Goal: Task Accomplishment & Management: Use online tool/utility

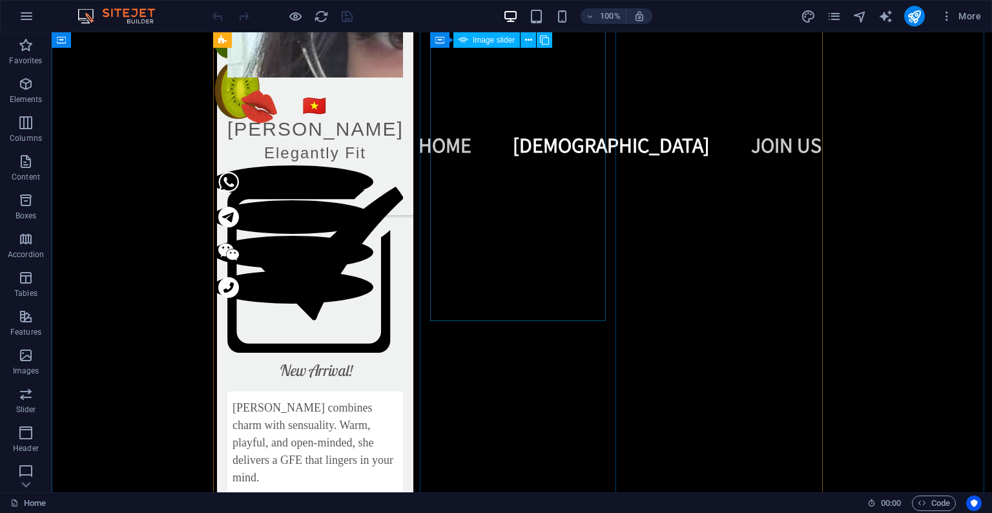
scroll to position [1356, 0]
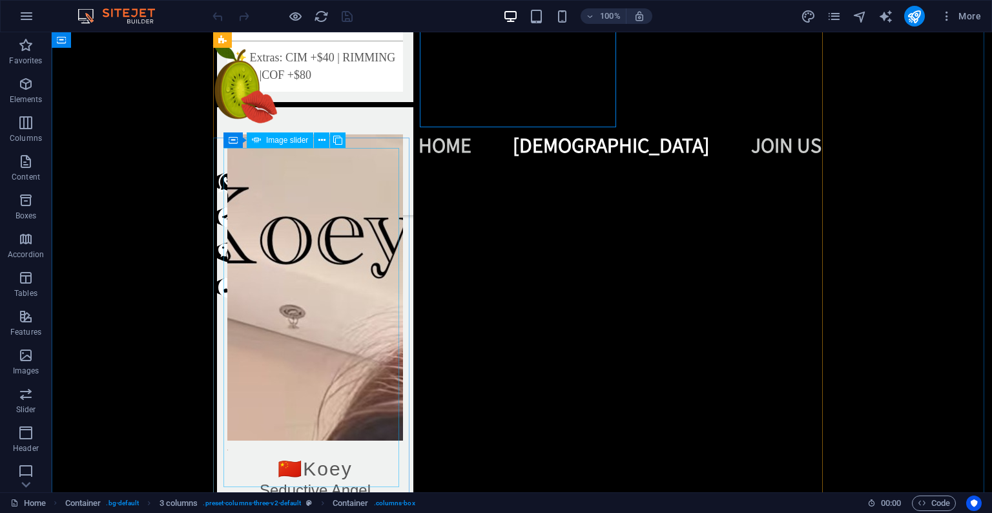
scroll to position [1999, 0]
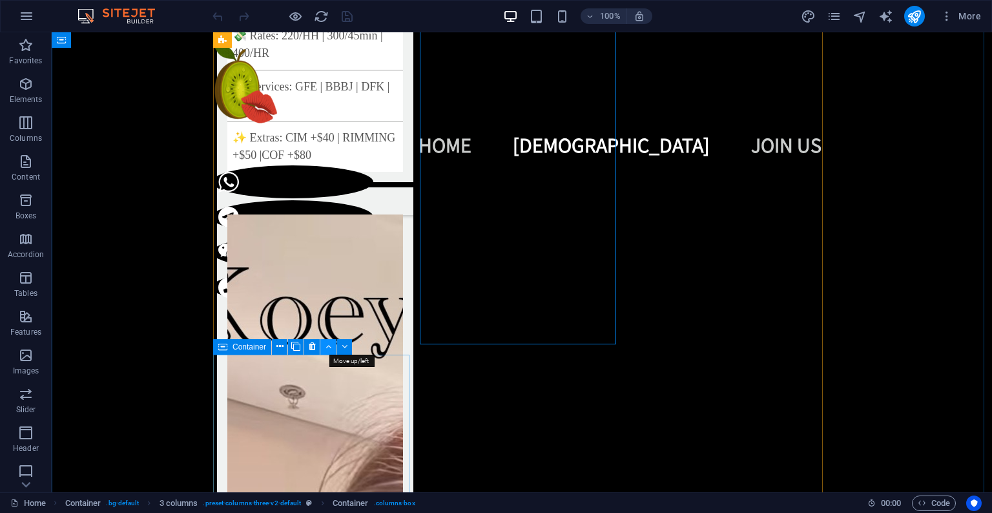
click at [328, 351] on icon at bounding box center [328, 347] width 6 height 14
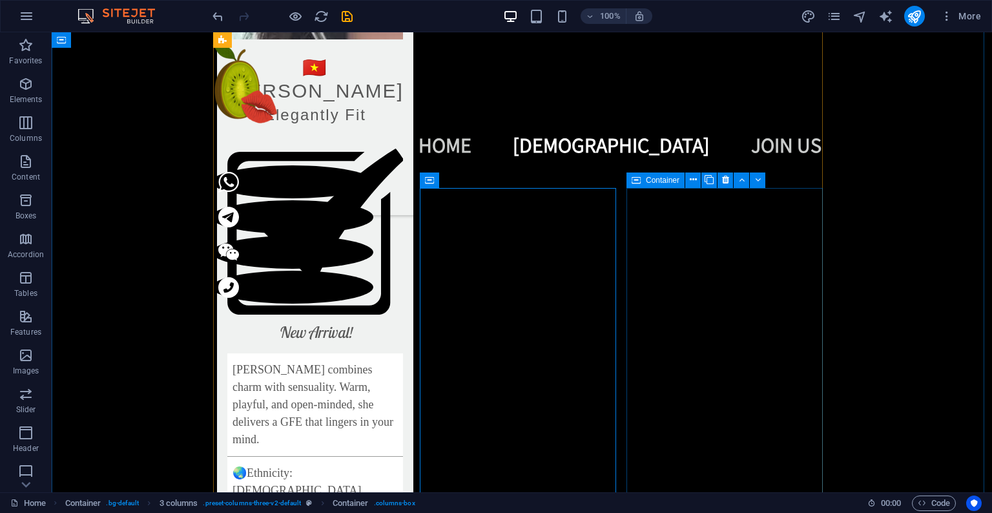
scroll to position [1324, 0]
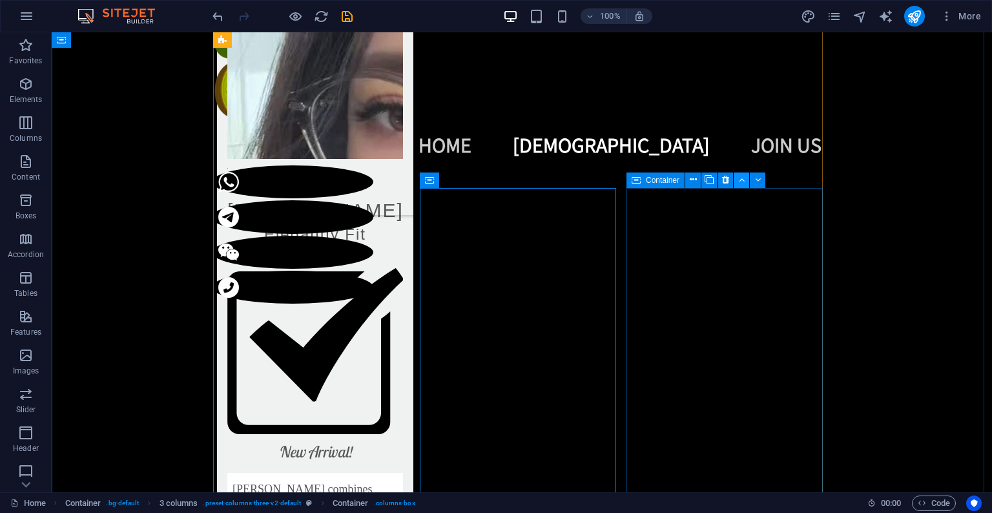
click at [741, 182] on icon at bounding box center [742, 180] width 6 height 14
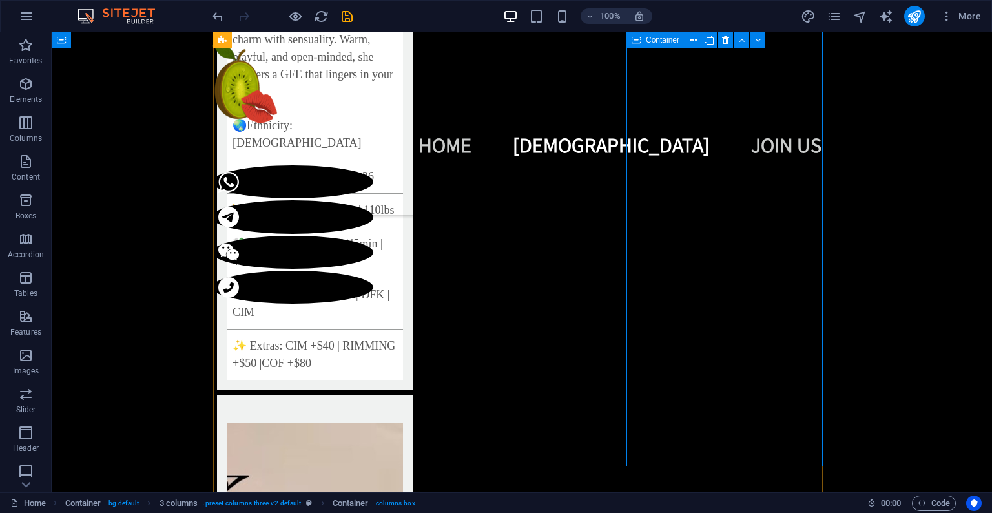
scroll to position [1766, 0]
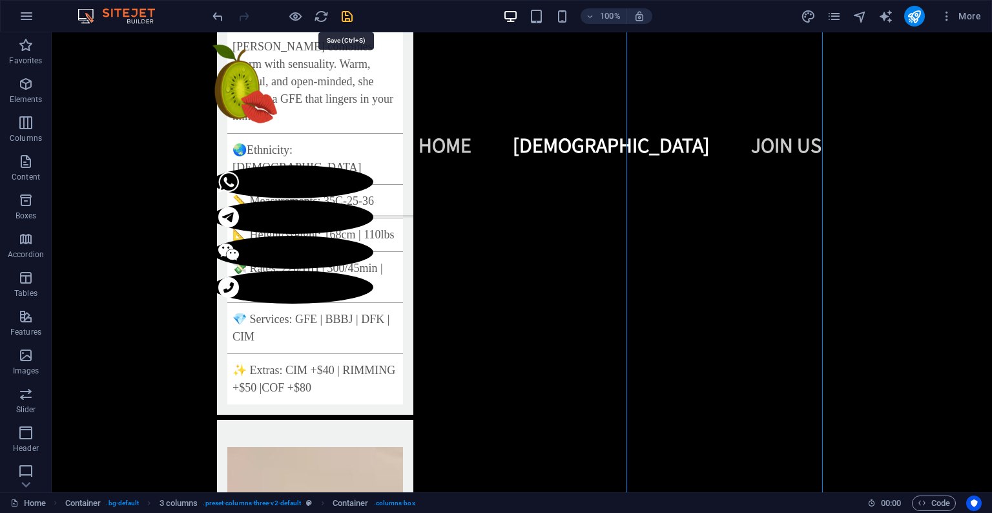
click at [346, 17] on icon "save" at bounding box center [347, 16] width 15 height 15
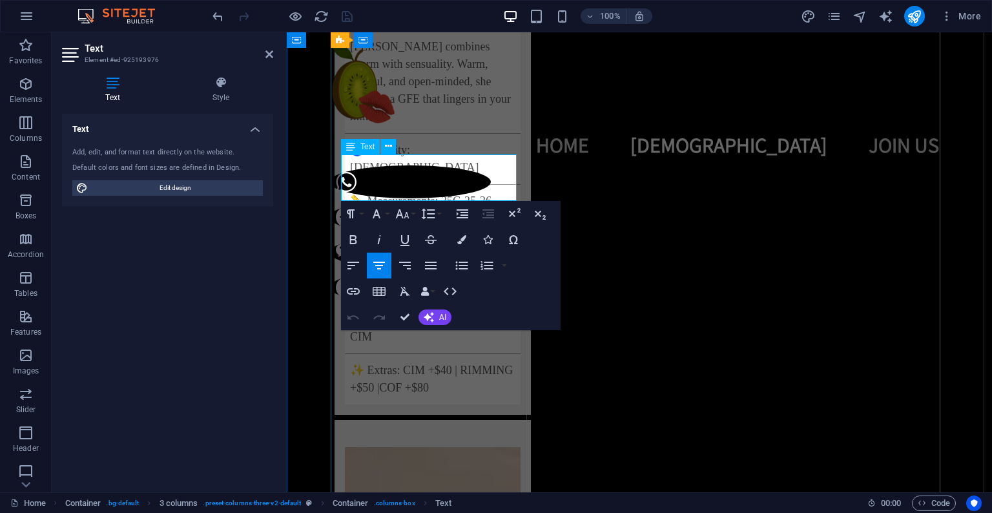
drag, startPoint x: 465, startPoint y: 172, endPoint x: 413, endPoint y: 174, distance: 53.0
drag, startPoint x: 482, startPoint y: 192, endPoint x: 376, endPoint y: 192, distance: 105.9
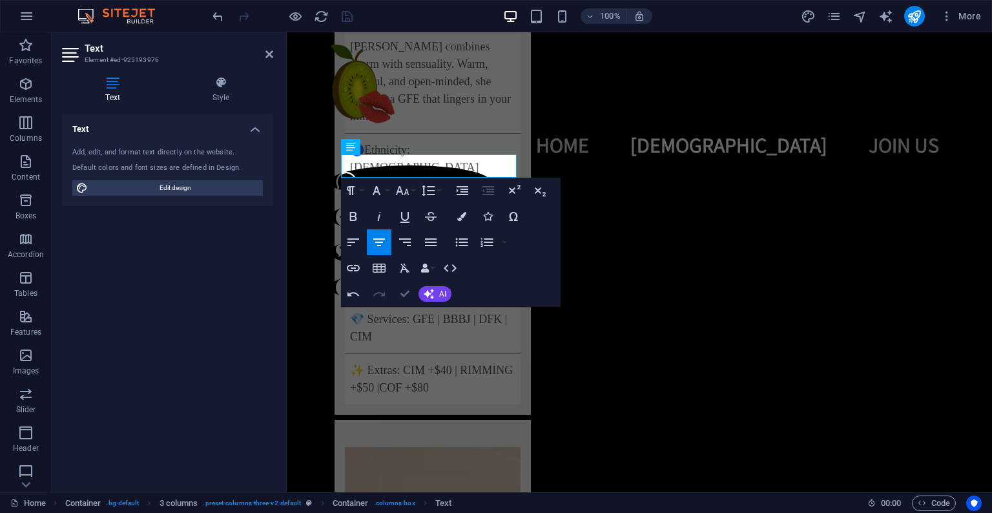
drag, startPoint x: 407, startPoint y: 293, endPoint x: 354, endPoint y: 256, distance: 64.3
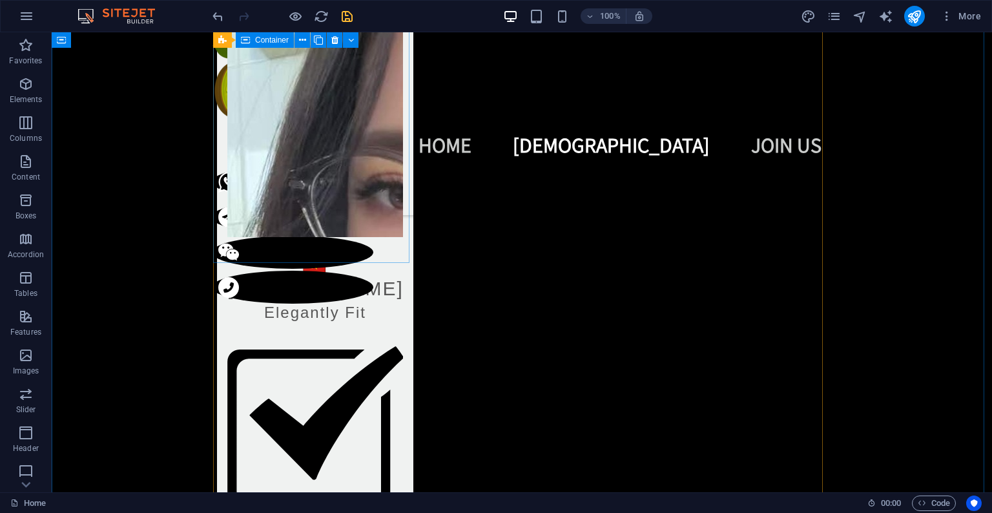
scroll to position [1302, 0]
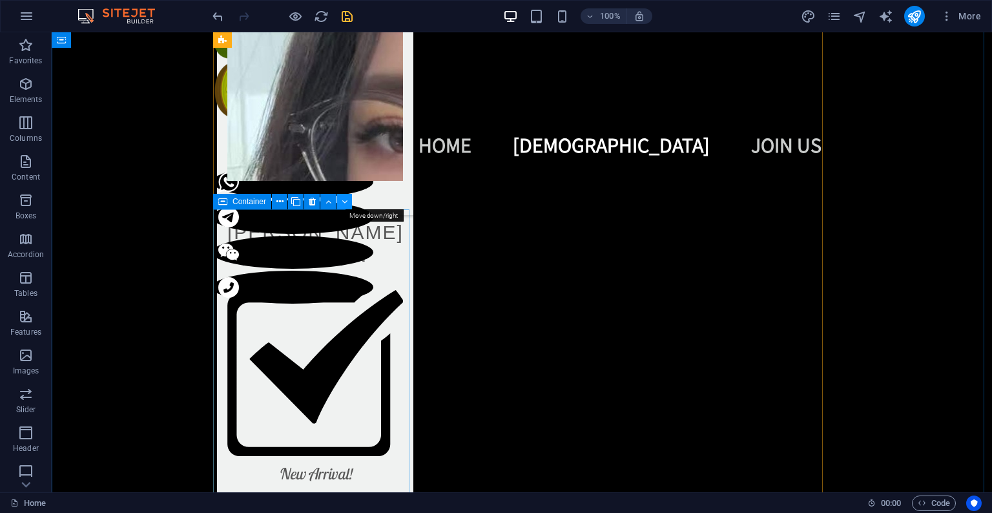
click at [345, 204] on icon at bounding box center [345, 202] width 6 height 14
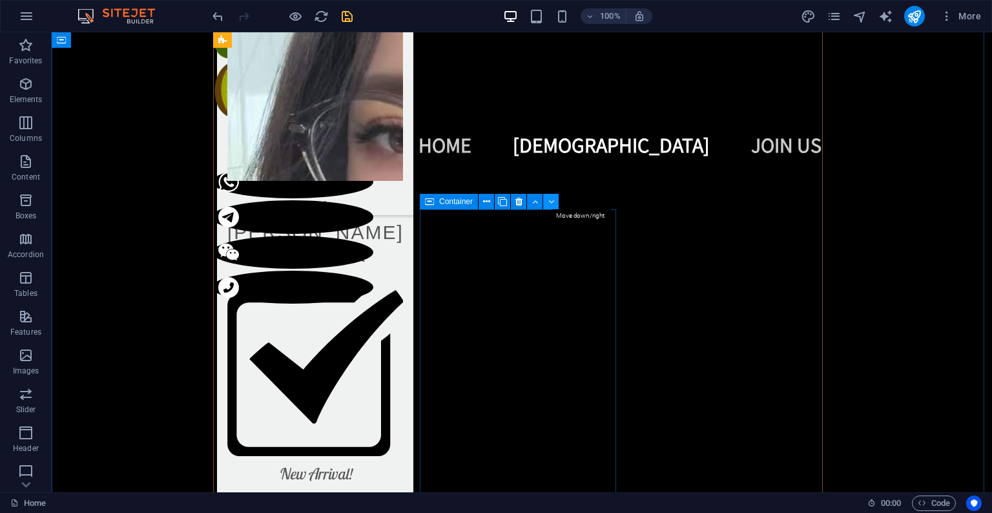
click at [547, 203] on button at bounding box center [550, 201] width 15 height 15
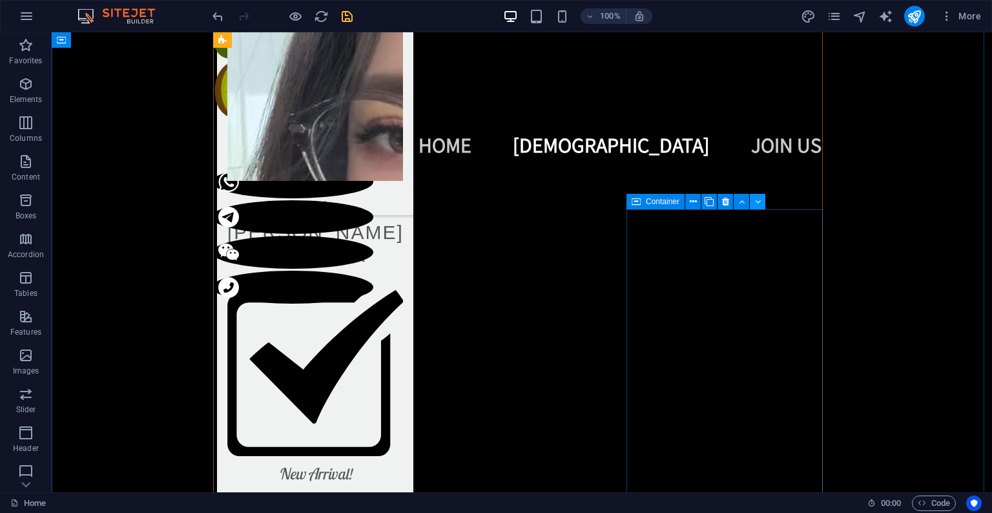
click at [757, 206] on icon at bounding box center [758, 202] width 6 height 14
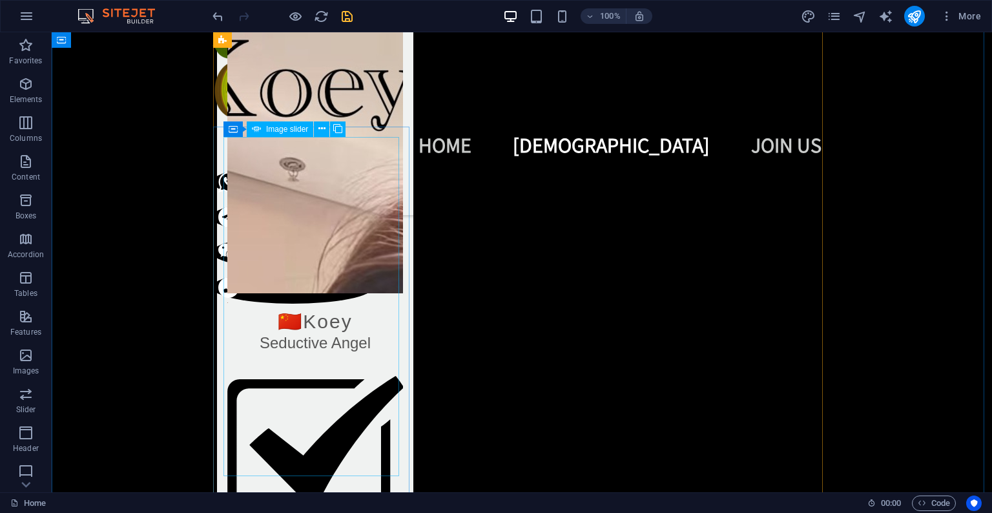
scroll to position [2145, 0]
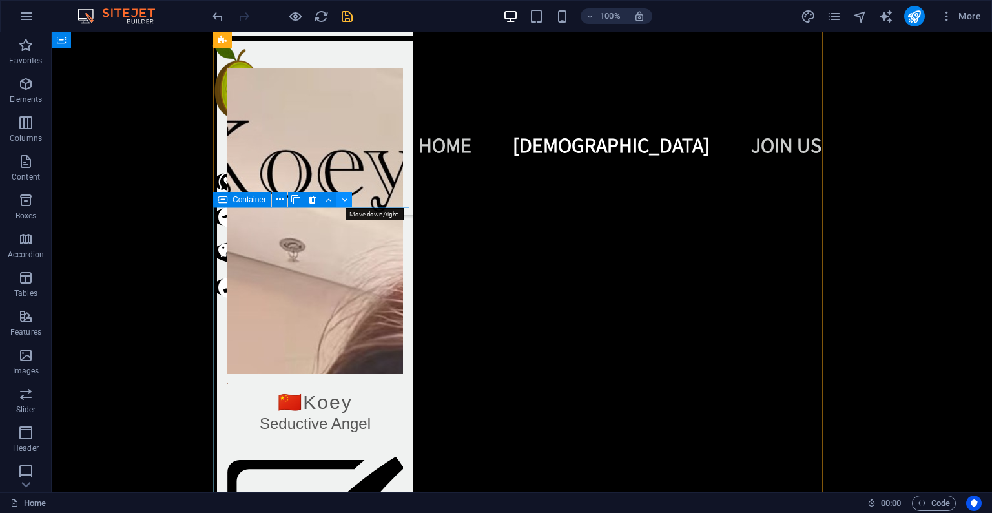
drag, startPoint x: 342, startPoint y: 200, endPoint x: 335, endPoint y: 176, distance: 25.4
click at [342, 200] on icon at bounding box center [345, 200] width 6 height 14
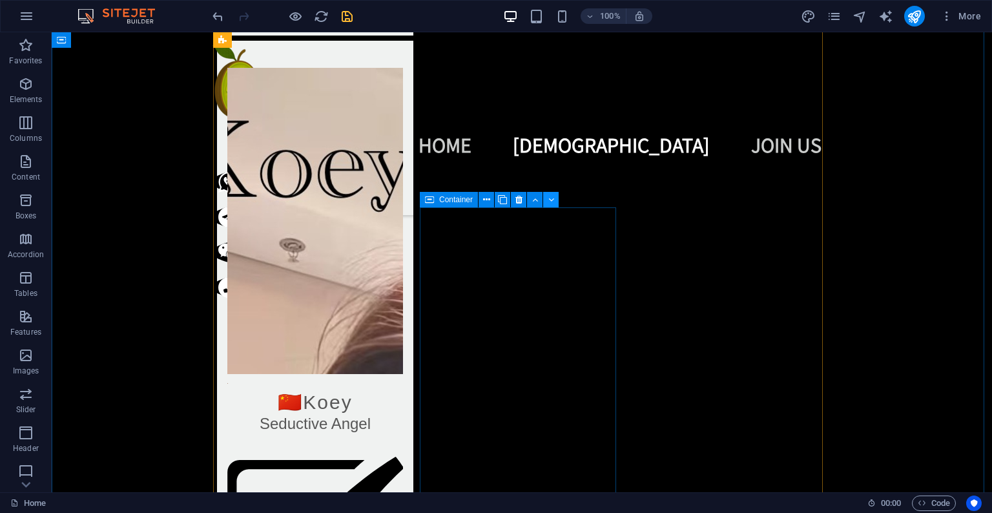
drag, startPoint x: 549, startPoint y: 203, endPoint x: 498, endPoint y: 171, distance: 60.4
click at [549, 203] on icon at bounding box center [551, 200] width 6 height 14
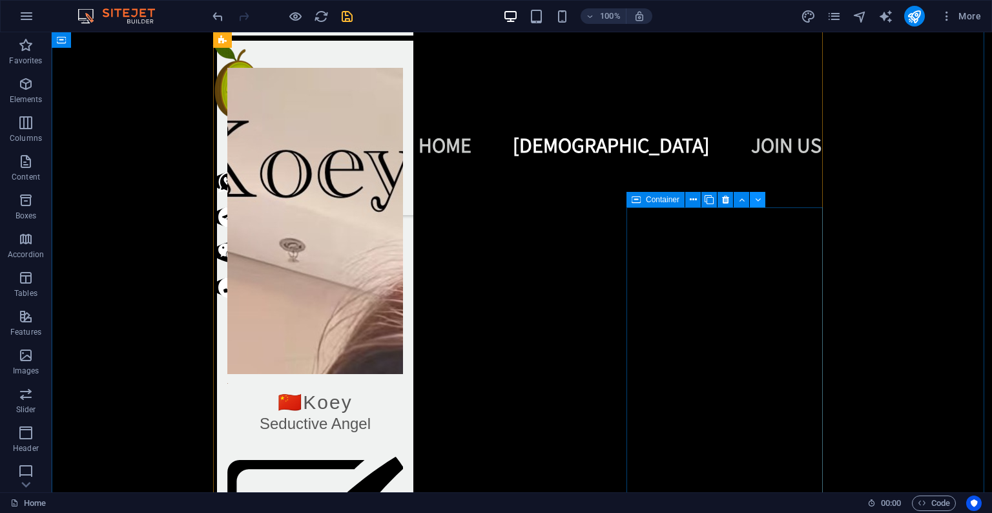
click at [759, 205] on icon at bounding box center [758, 200] width 6 height 14
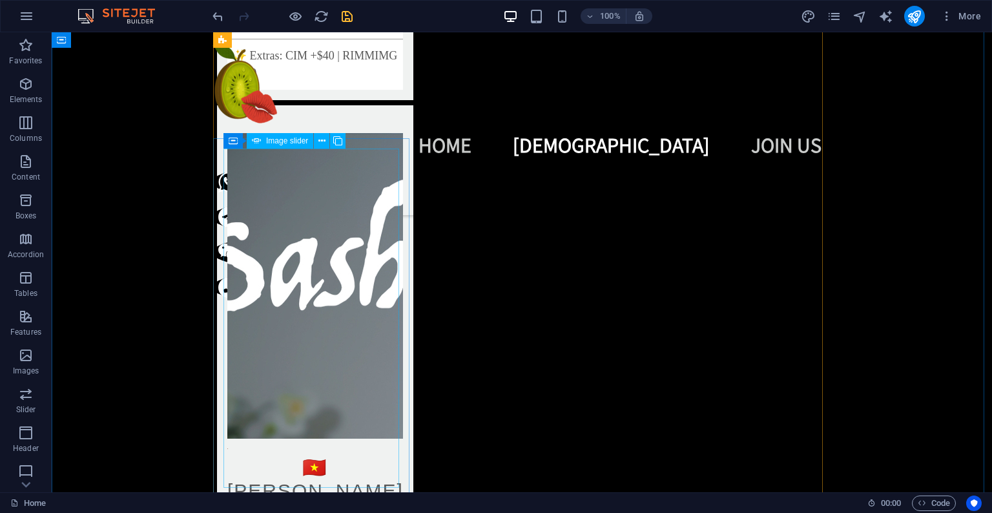
scroll to position [3032, 0]
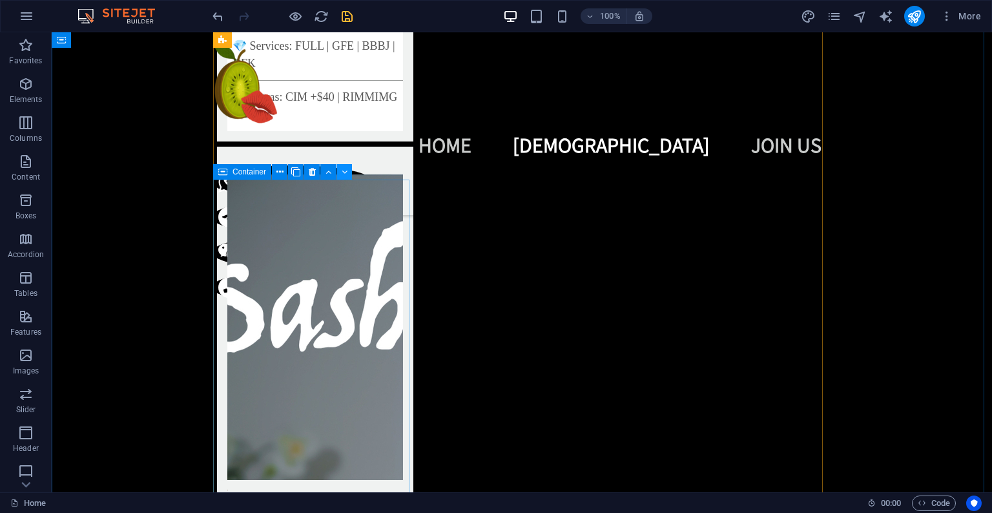
click at [342, 172] on icon at bounding box center [345, 172] width 6 height 14
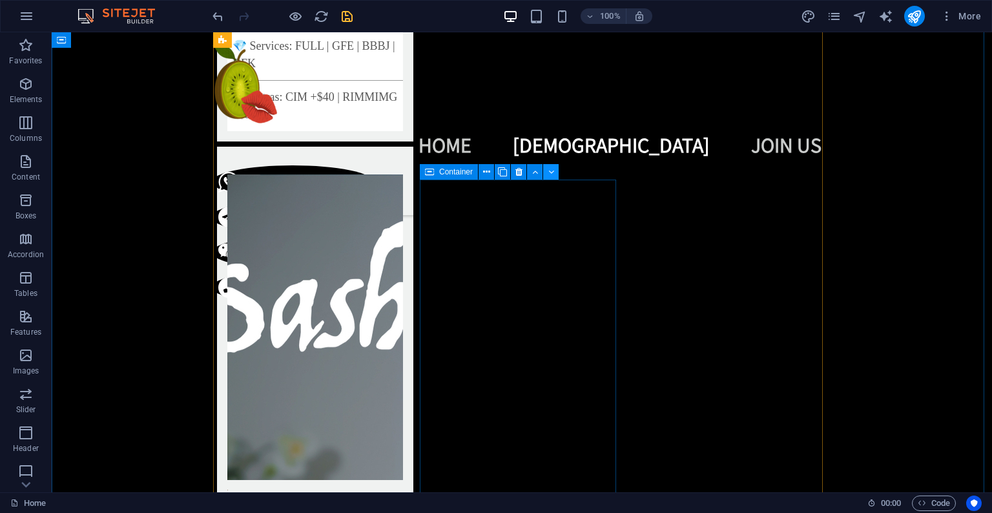
click at [548, 174] on icon at bounding box center [551, 172] width 6 height 14
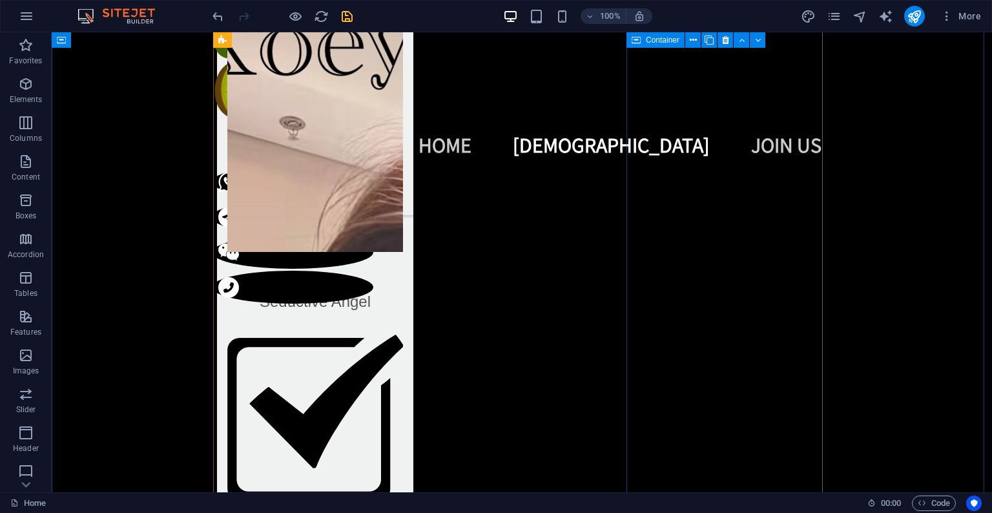
scroll to position [2159, 0]
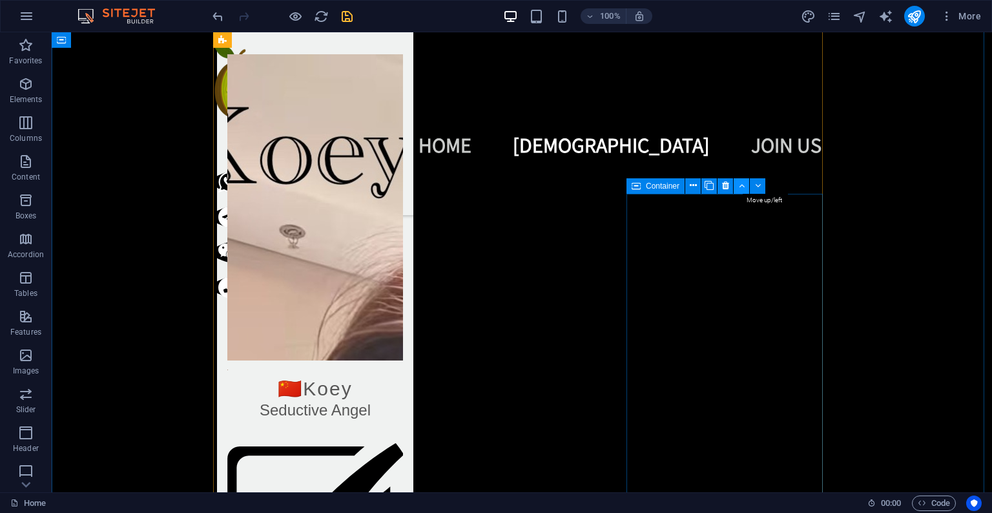
click at [739, 189] on icon at bounding box center [742, 186] width 6 height 14
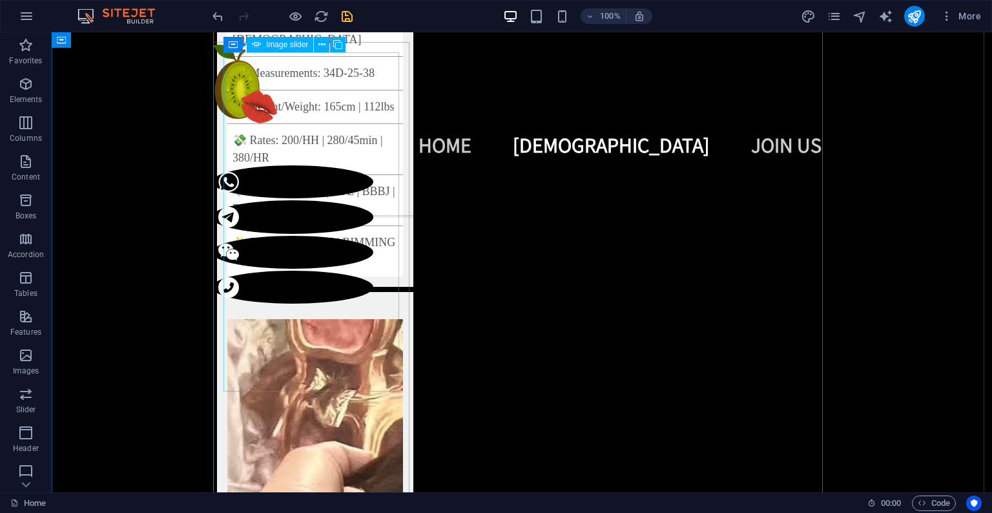
scroll to position [4148, 0]
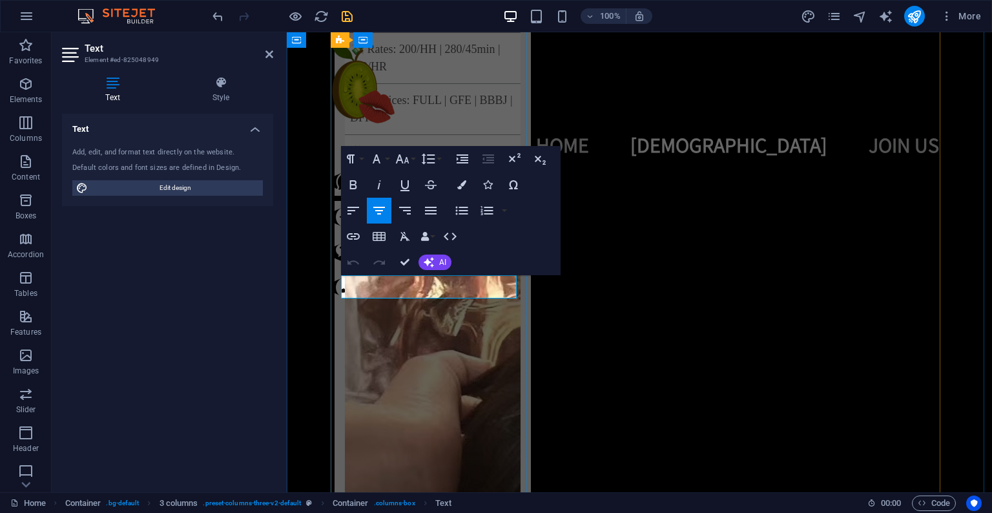
drag, startPoint x: 463, startPoint y: 289, endPoint x: 431, endPoint y: 291, distance: 31.7
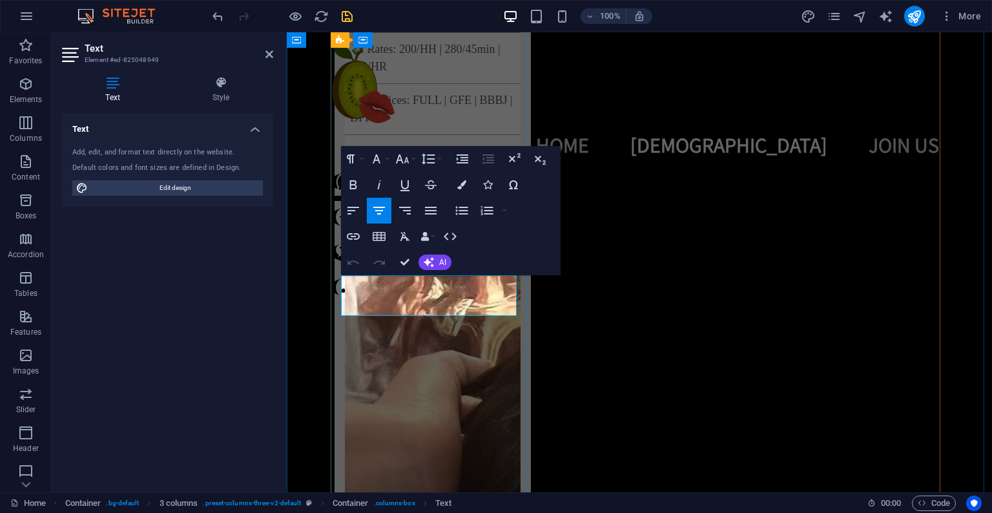
click at [487, 185] on icon "button" at bounding box center [487, 184] width 9 height 9
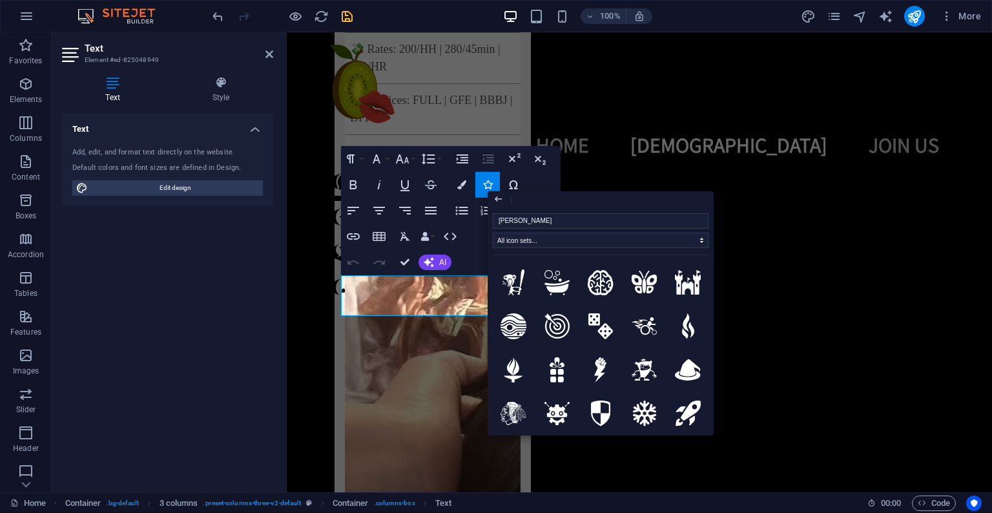
type input "time"
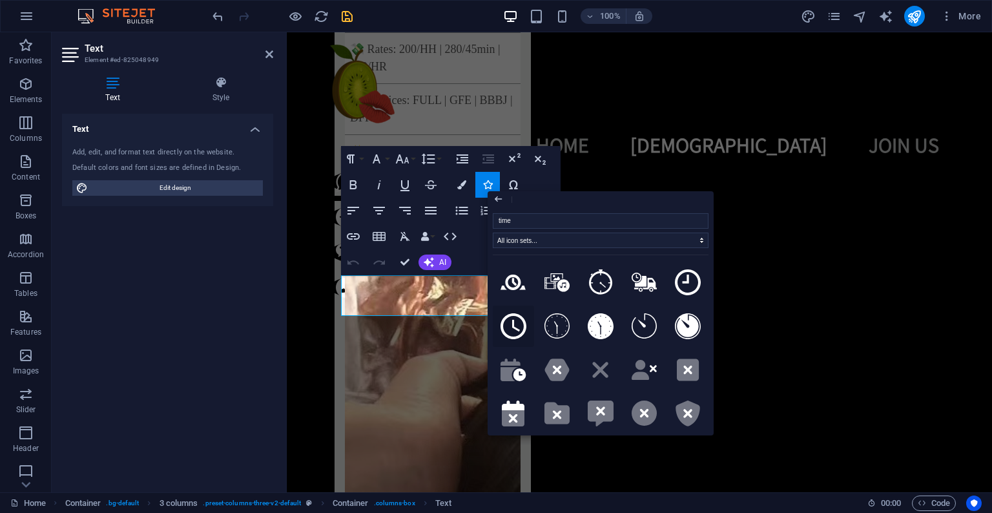
drag, startPoint x: 519, startPoint y: 325, endPoint x: 226, endPoint y: 294, distance: 294.8
click at [519, 325] on icon at bounding box center [513, 326] width 26 height 26
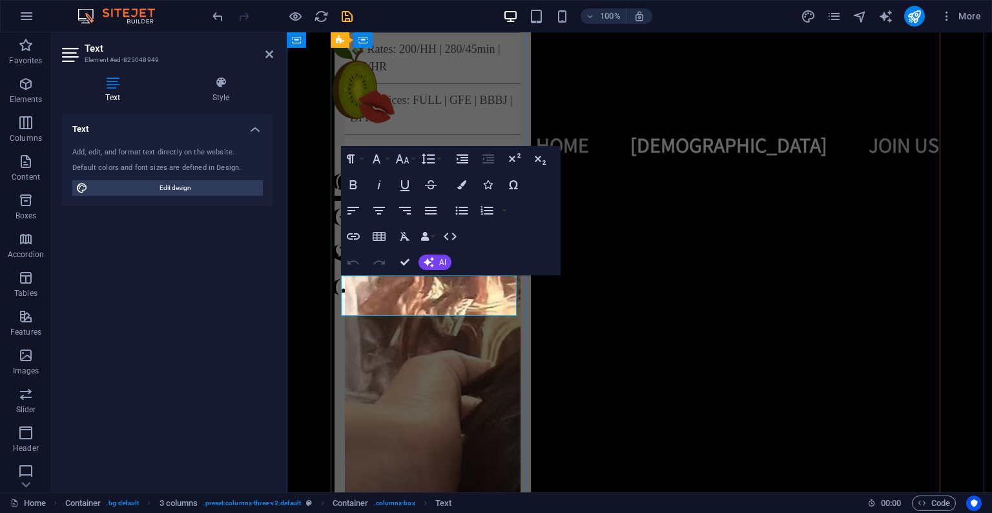
drag, startPoint x: 465, startPoint y: 290, endPoint x: 442, endPoint y: 289, distance: 23.3
copy icon "ble"
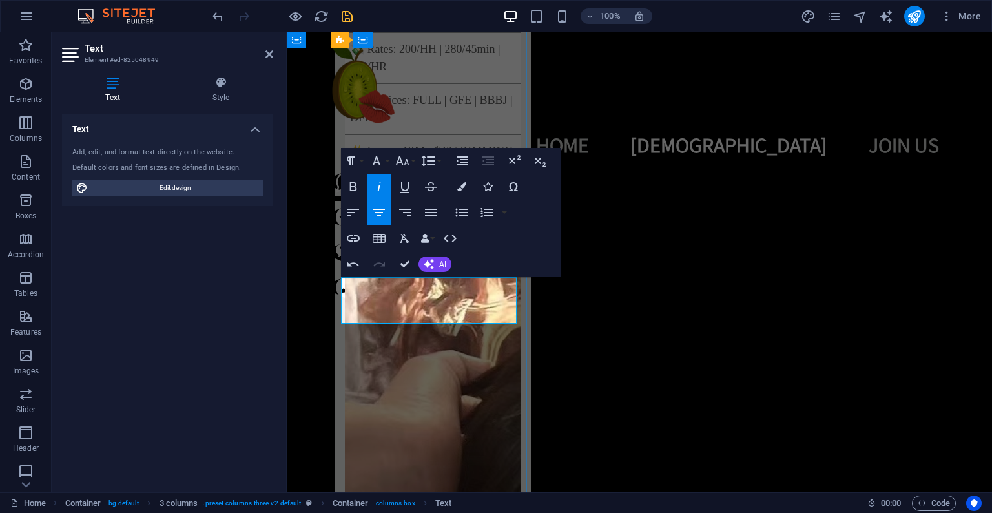
scroll to position [4146, 0]
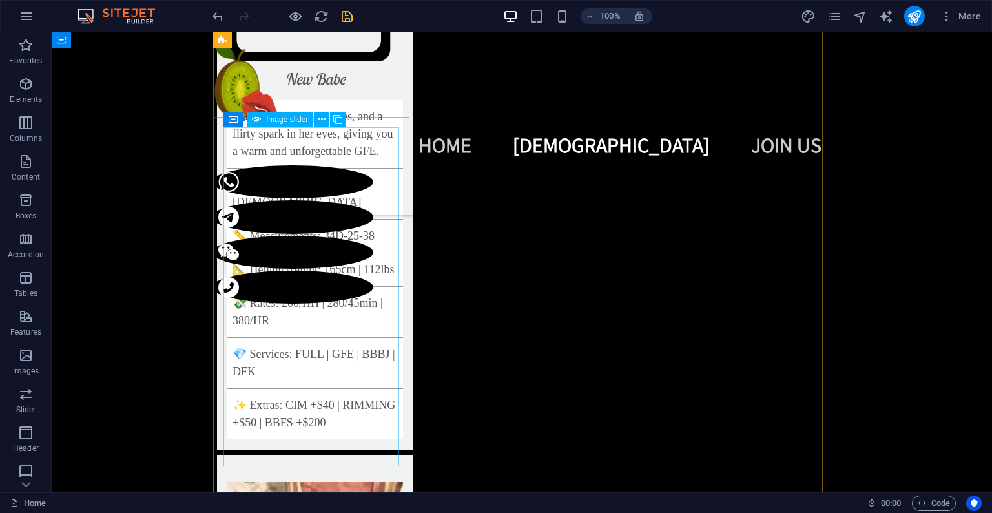
scroll to position [3814, 0]
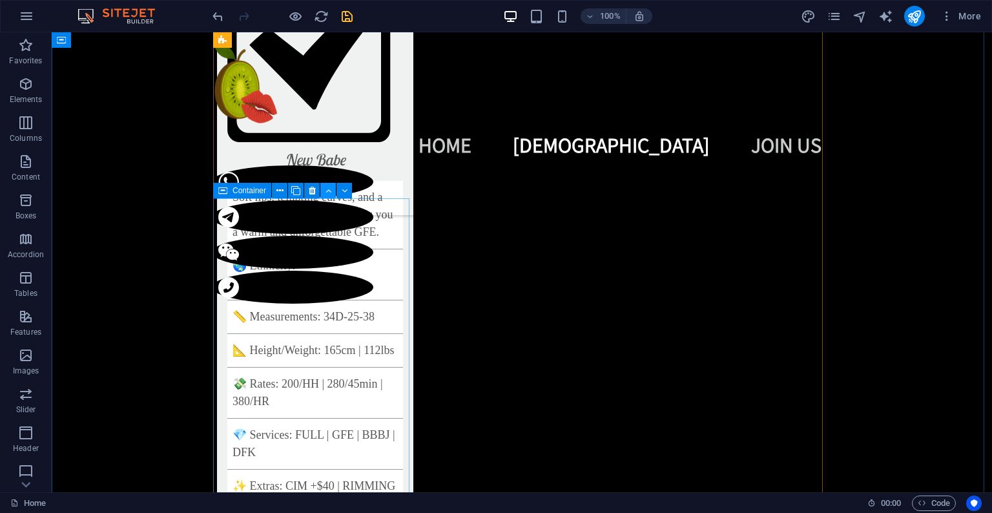
click at [325, 192] on icon at bounding box center [328, 191] width 6 height 14
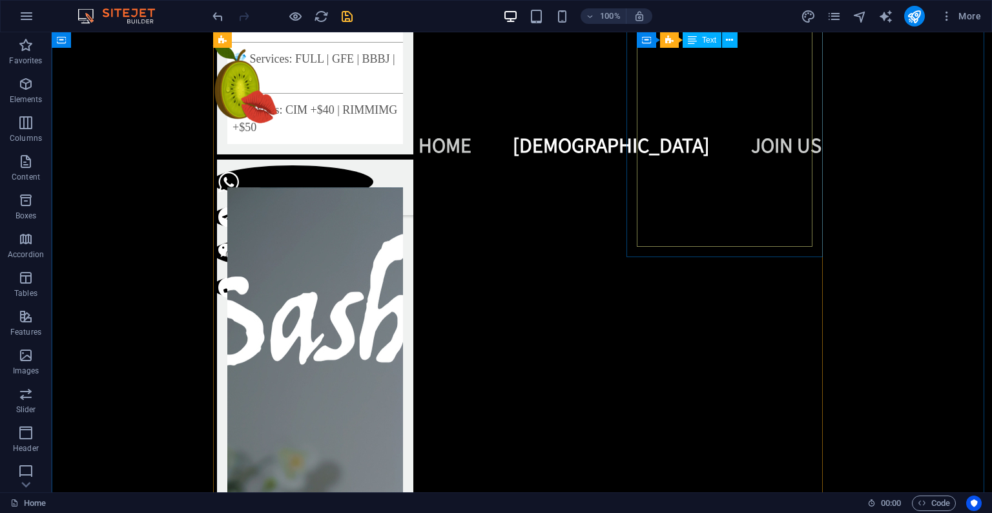
scroll to position [2903, 0]
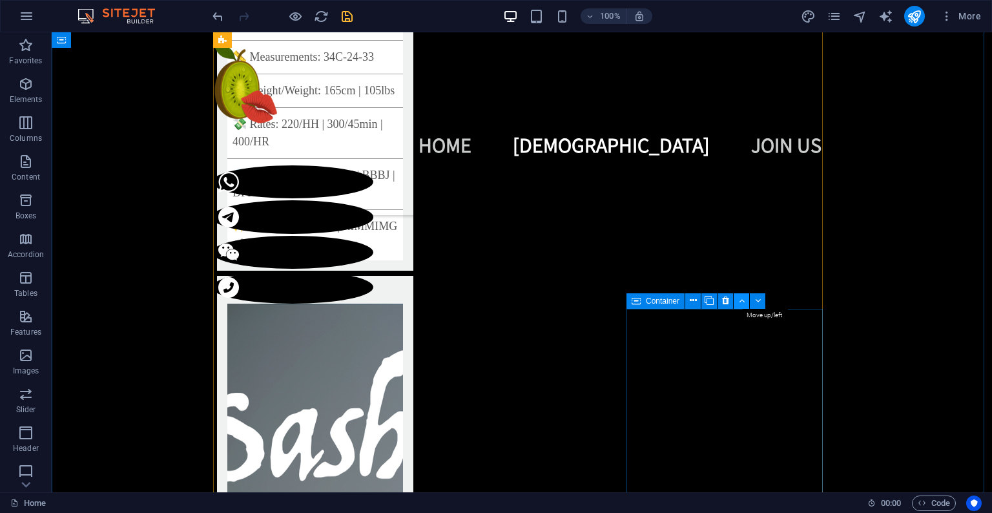
click at [743, 301] on icon at bounding box center [742, 301] width 6 height 14
drag, startPoint x: 536, startPoint y: 300, endPoint x: 455, endPoint y: 274, distance: 85.5
click at [536, 300] on icon at bounding box center [535, 301] width 6 height 14
drag, startPoint x: 322, startPoint y: 304, endPoint x: 283, endPoint y: 265, distance: 55.2
click at [322, 304] on button at bounding box center [327, 300] width 15 height 15
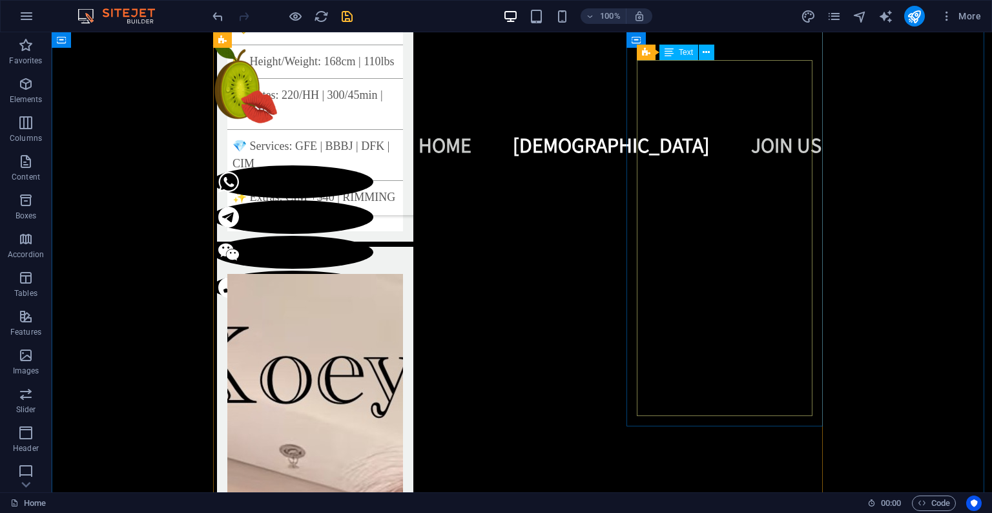
scroll to position [1988, 0]
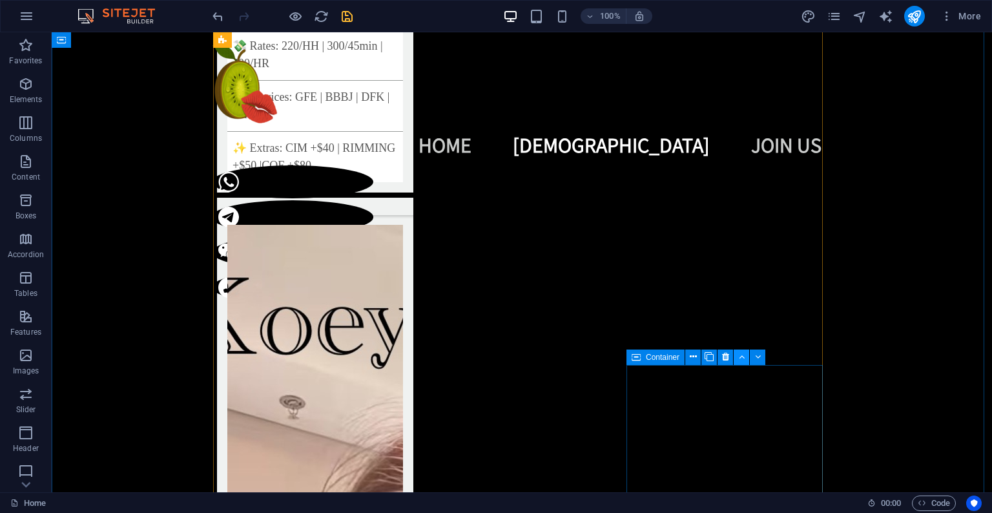
click at [747, 360] on button at bounding box center [740, 356] width 15 height 15
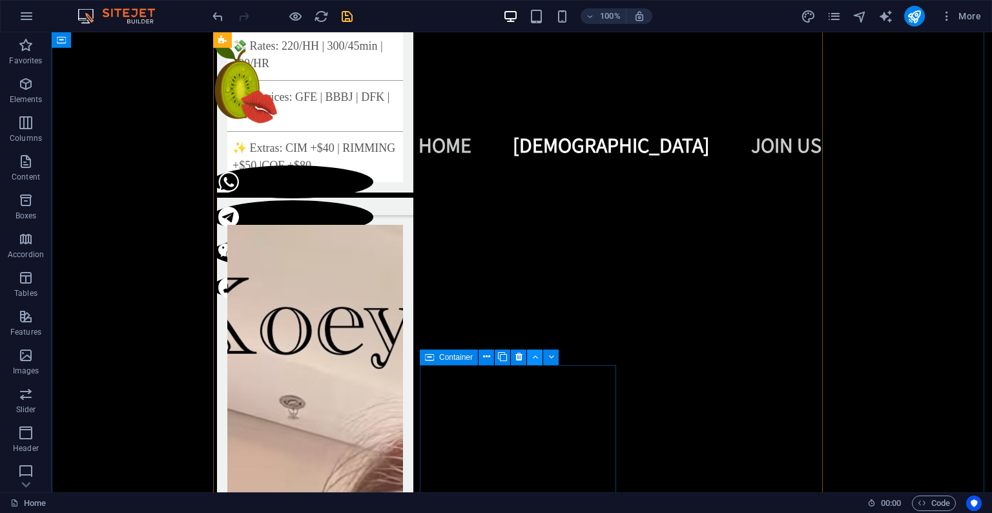
click at [535, 359] on icon at bounding box center [535, 357] width 6 height 14
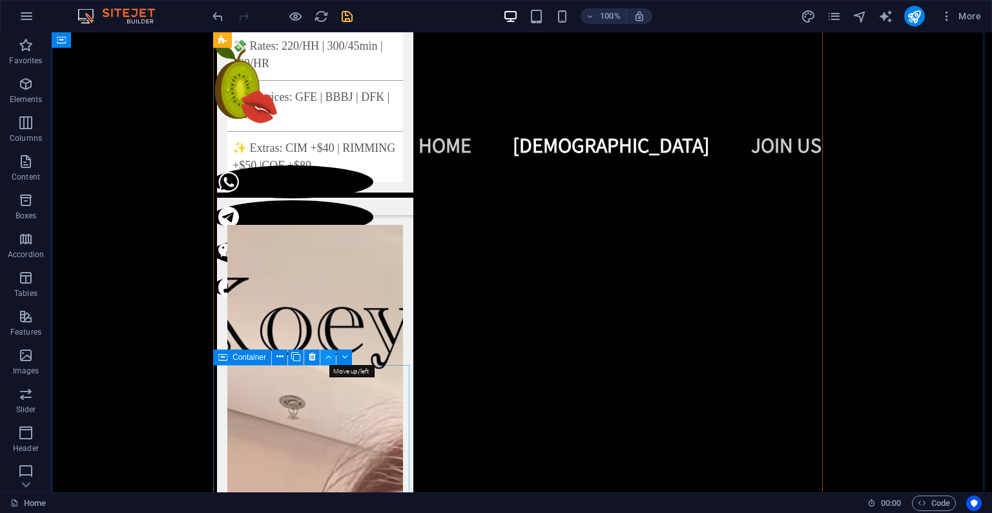
click at [325, 357] on icon at bounding box center [328, 357] width 6 height 14
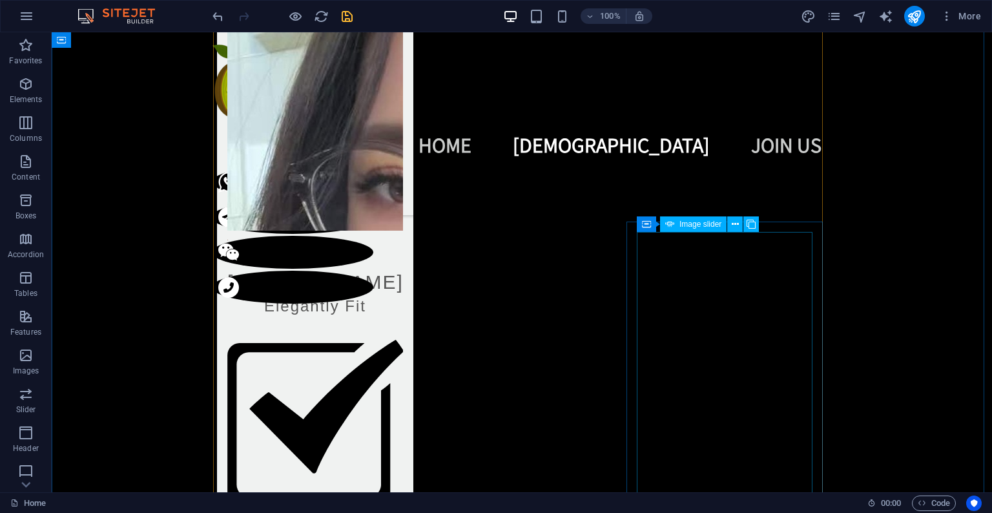
scroll to position [1205, 0]
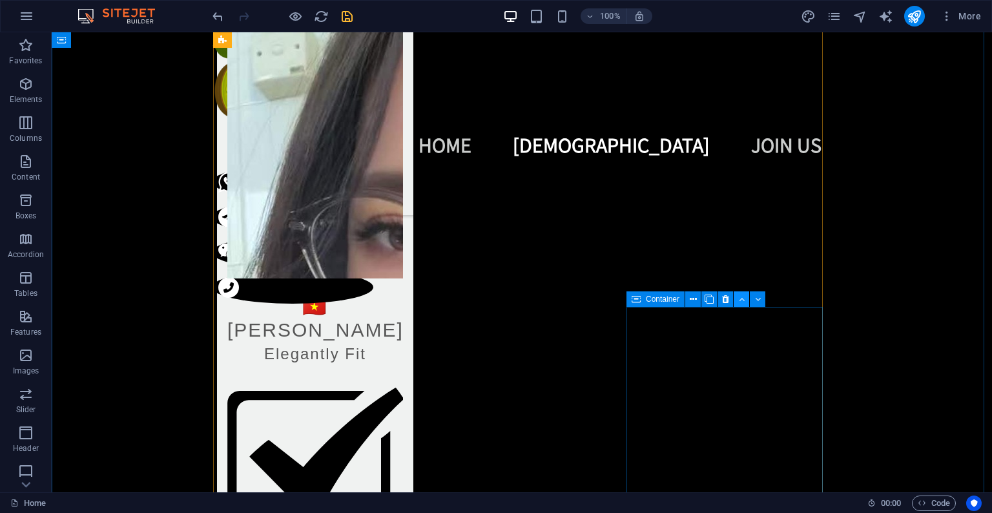
click at [739, 304] on icon at bounding box center [742, 299] width 6 height 14
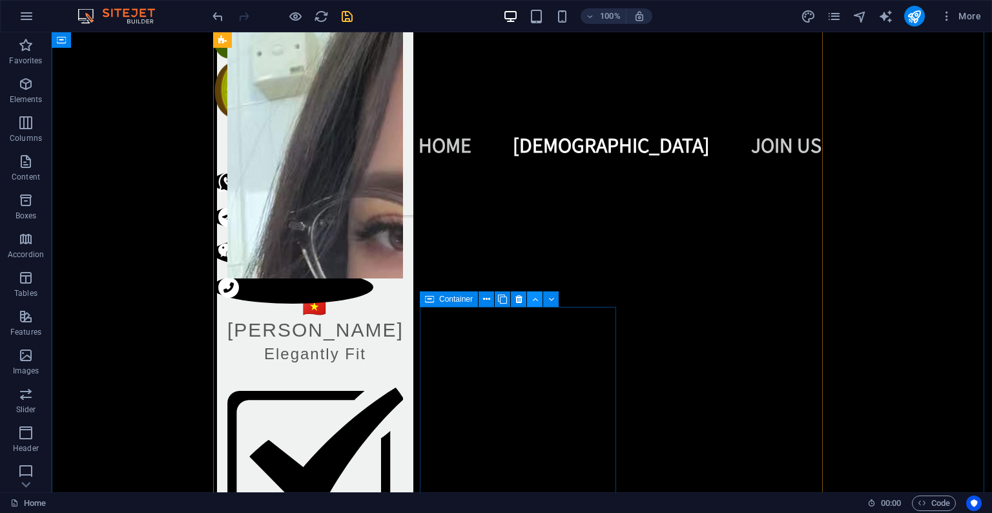
drag, startPoint x: 532, startPoint y: 306, endPoint x: 480, endPoint y: 274, distance: 61.5
click at [532, 306] on button at bounding box center [534, 298] width 15 height 15
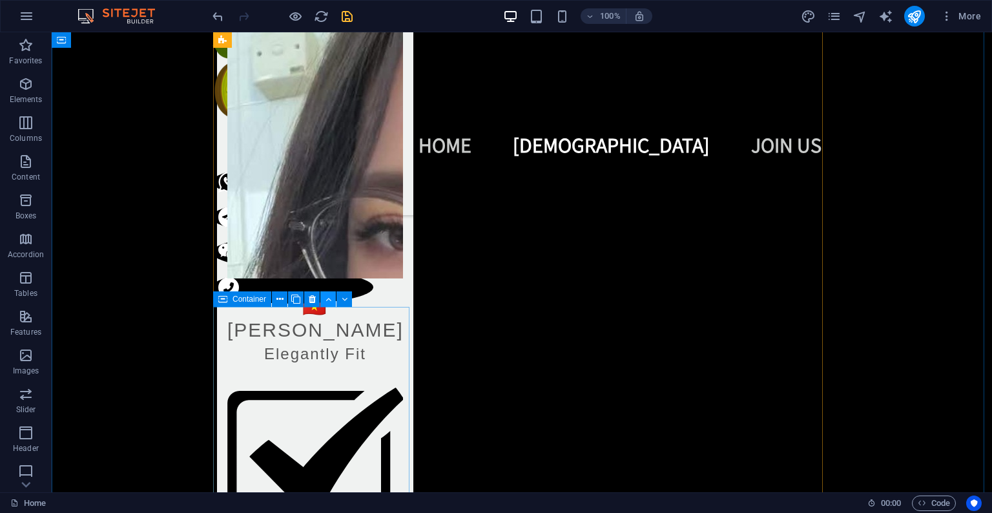
click at [322, 301] on button at bounding box center [327, 298] width 15 height 15
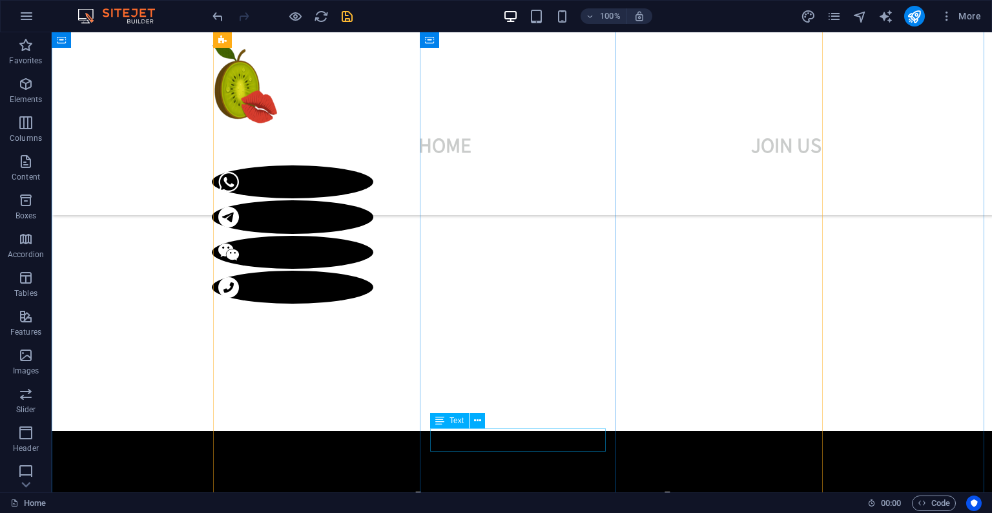
scroll to position [733, 0]
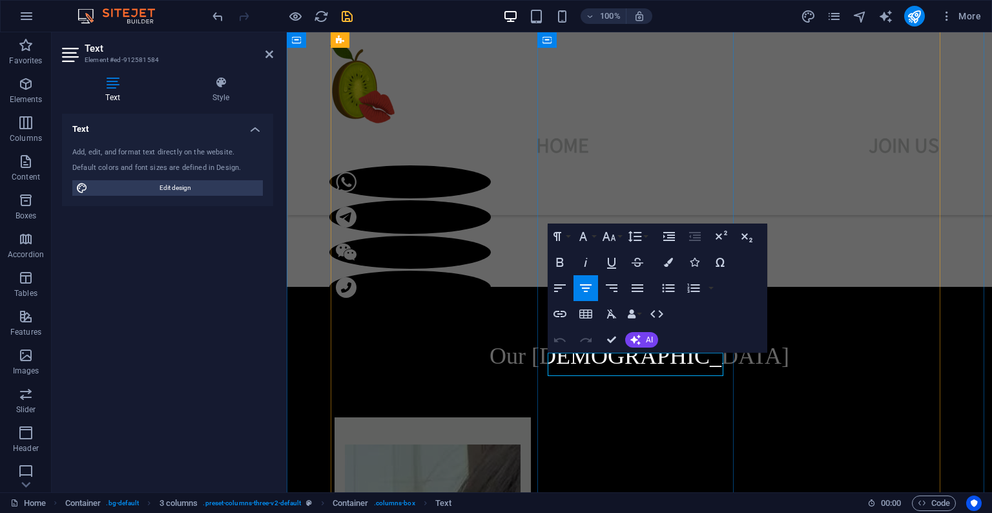
drag, startPoint x: 676, startPoint y: 369, endPoint x: 616, endPoint y: 368, distance: 60.0
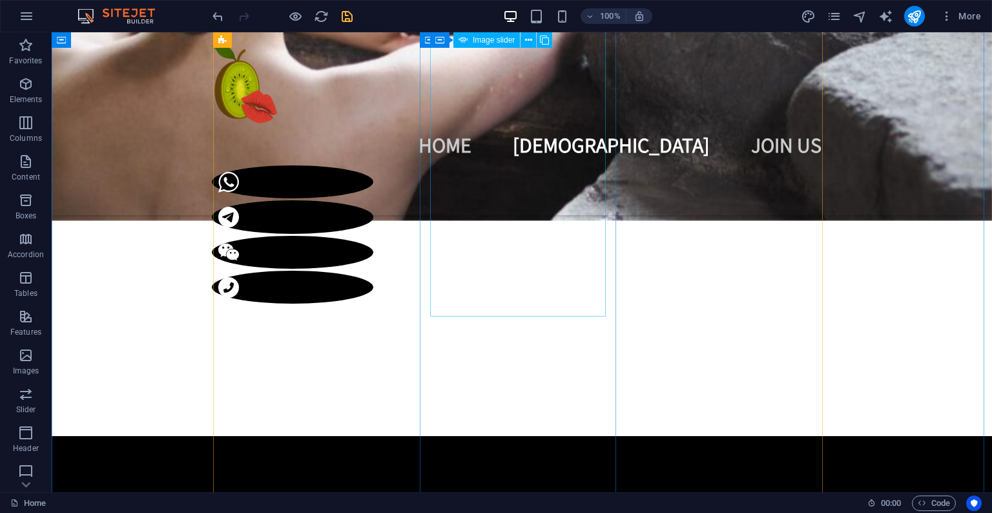
scroll to position [368, 0]
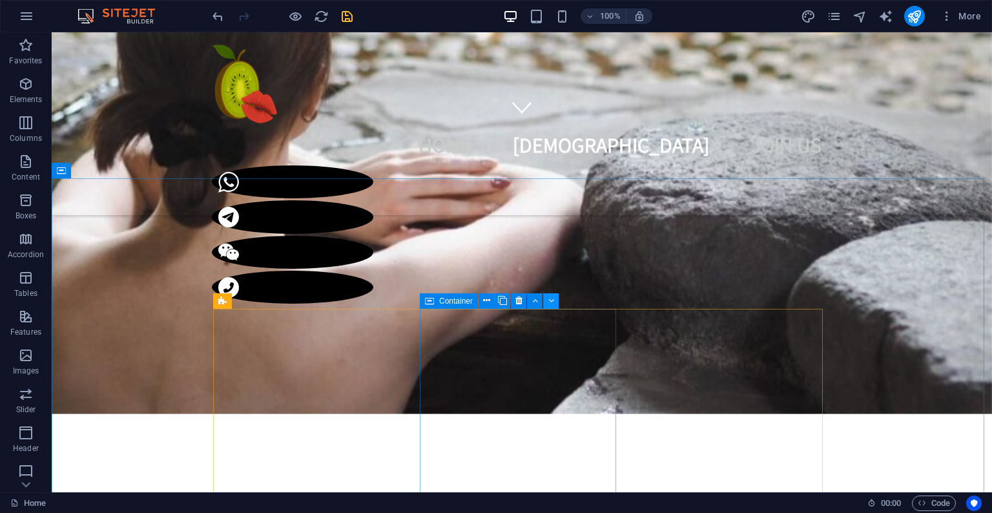
click at [549, 300] on icon at bounding box center [551, 301] width 6 height 14
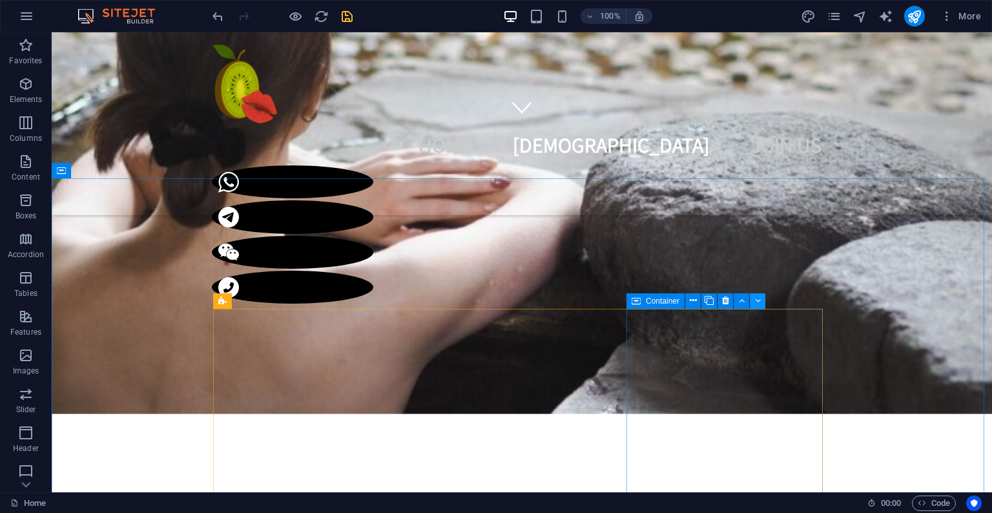
click at [759, 301] on icon at bounding box center [758, 301] width 6 height 14
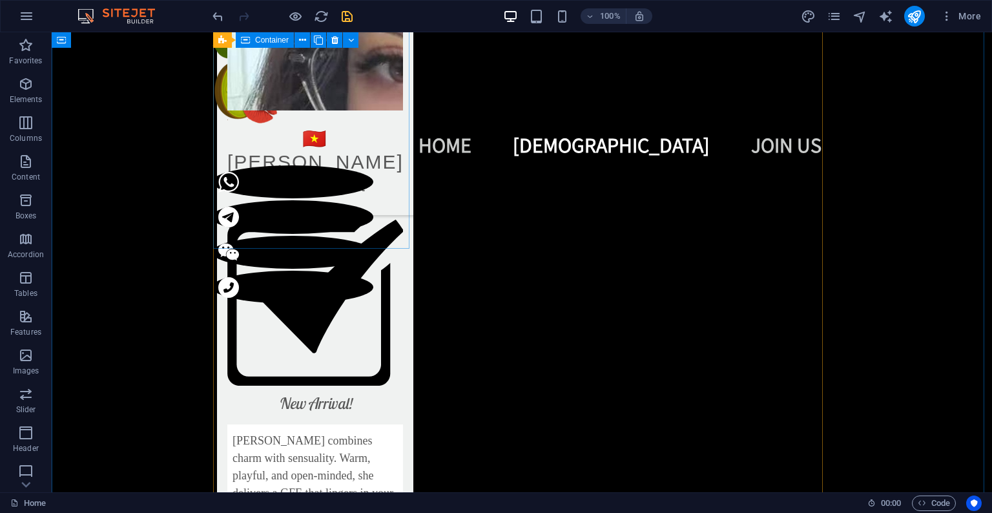
scroll to position [1375, 0]
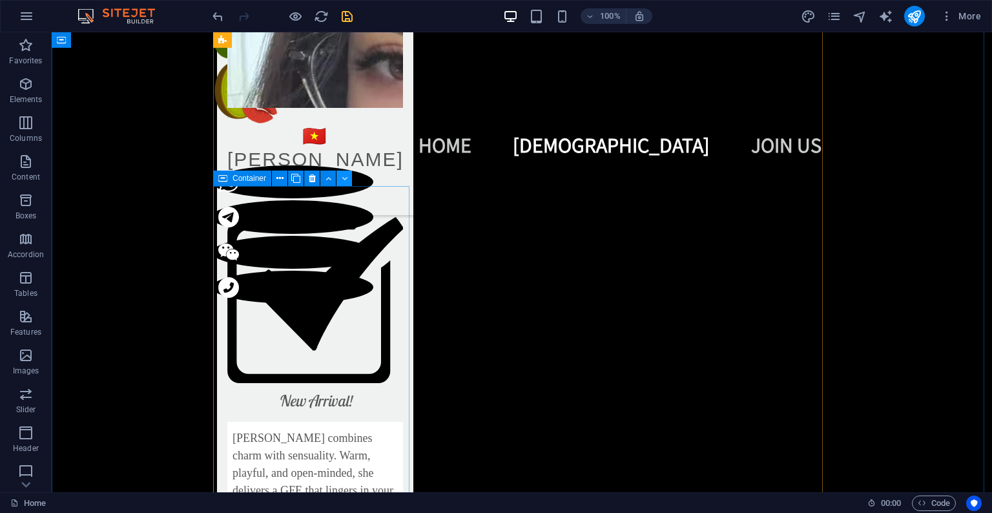
click at [338, 178] on button at bounding box center [343, 177] width 15 height 15
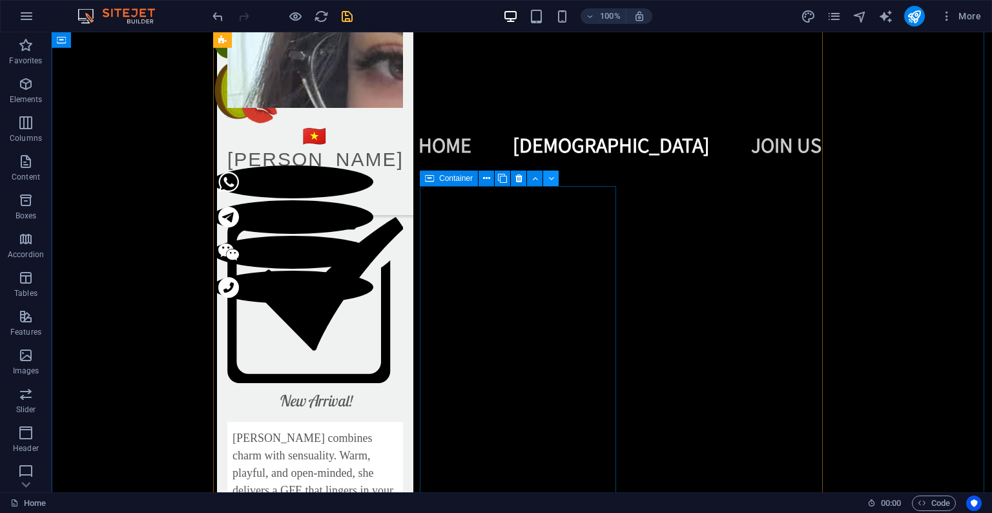
click at [551, 185] on icon at bounding box center [551, 179] width 6 height 14
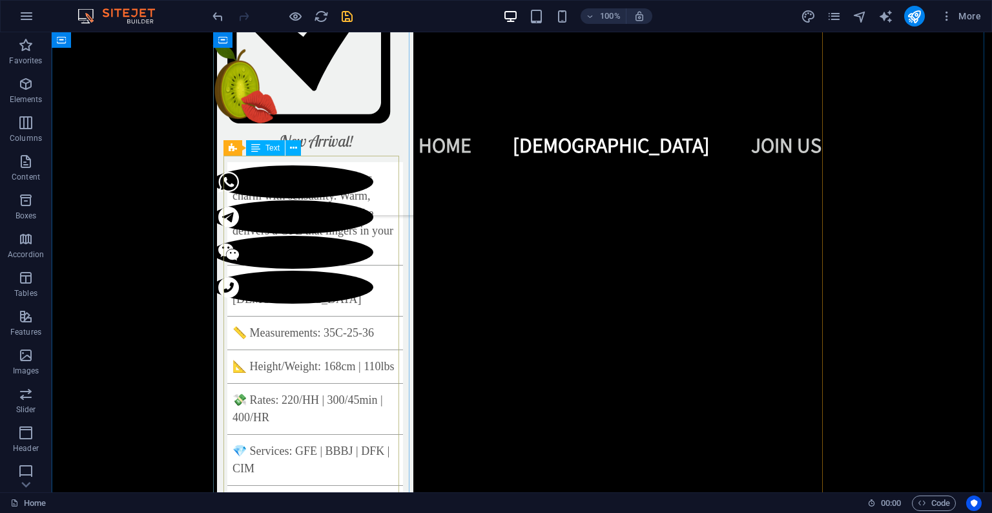
scroll to position [1883, 0]
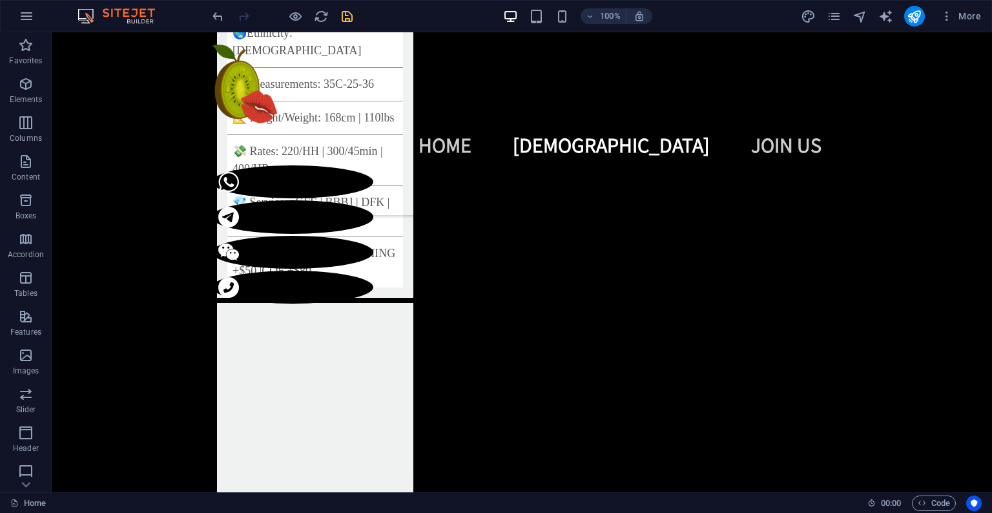
click at [351, 21] on icon "save" at bounding box center [347, 16] width 15 height 15
click at [917, 17] on icon "publish" at bounding box center [913, 16] width 15 height 15
